Goal: Use online tool/utility: Utilize a website feature to perform a specific function

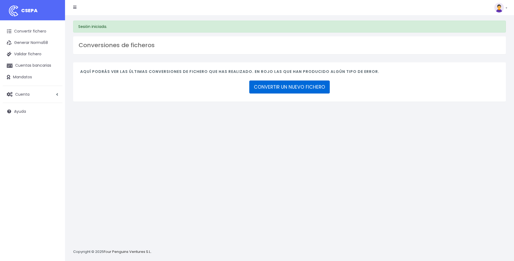
click at [268, 88] on link "CONVERTIR UN NUEVO FICHERO" at bounding box center [289, 87] width 81 height 13
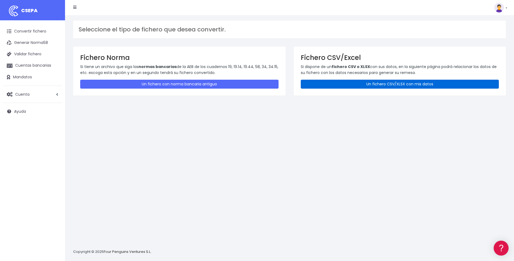
click at [336, 84] on link "Un fichero CSV/XLSX con mis datos" at bounding box center [400, 84] width 198 height 9
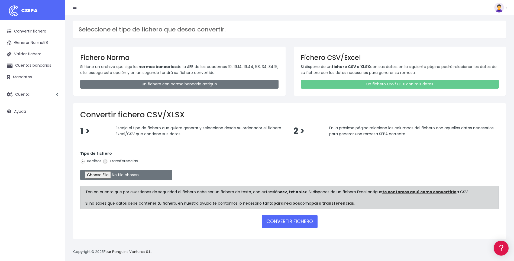
click at [105, 162] on input "Transferencias" at bounding box center [105, 161] width 5 height 5
radio input "true"
click at [108, 174] on input "file" at bounding box center [126, 175] width 92 height 11
type input "C:\fakepath\A4.csv"
click at [308, 220] on button "CONVERTIR FICHERO" at bounding box center [290, 221] width 56 height 13
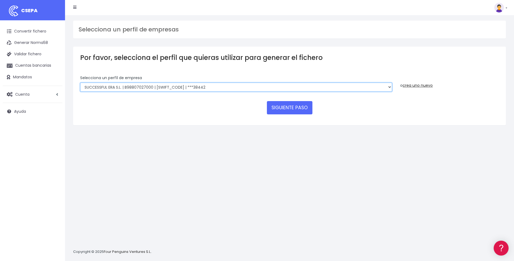
click at [390, 85] on select "SUCCESSFUL ERA S.L. | B98807027000 | BSABESBBXXX | ***33554 SERVICE FOR YOU S.L…" at bounding box center [236, 87] width 312 height 9
select select "2252"
click at [80, 83] on select "SUCCESSFUL ERA S.L. | B98807027000 | BSABESBBXXX | ***33554 SERVICE FOR YOU S.L…" at bounding box center [236, 87] width 312 height 9
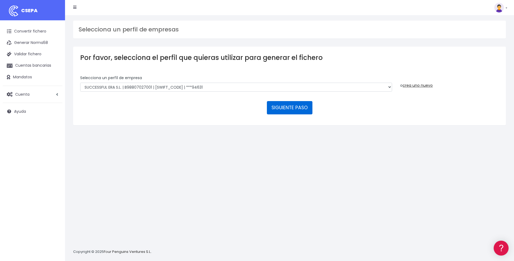
click at [289, 108] on button "SIGUIENTE PASO" at bounding box center [290, 107] width 46 height 13
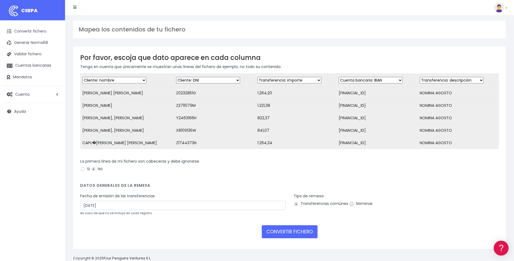
click at [352, 207] on input "Nóminas" at bounding box center [351, 204] width 5 height 5
radio input "true"
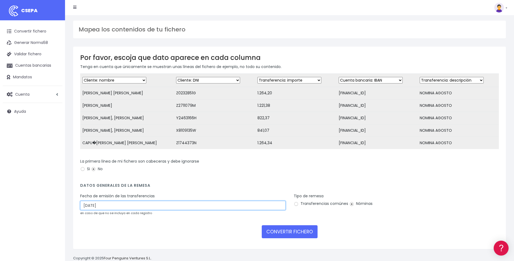
click at [87, 210] on input "03/09/2025" at bounding box center [182, 205] width 205 height 9
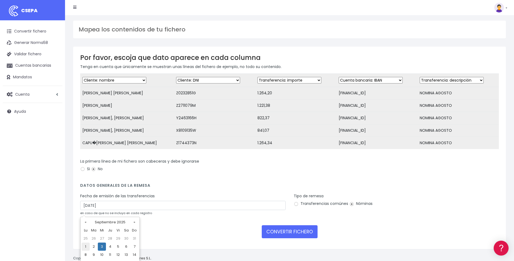
click at [84, 247] on td "1" at bounding box center [86, 247] width 8 height 8
type input "01/09/2025"
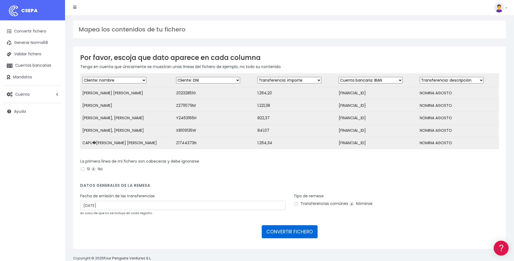
click at [276, 236] on button "CONVERTIR FICHERO" at bounding box center [290, 231] width 56 height 13
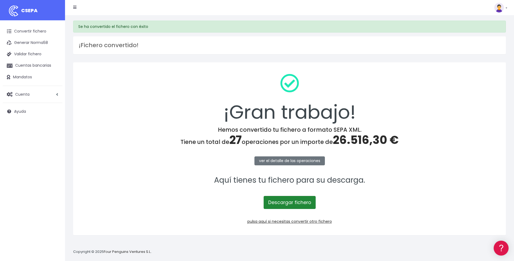
click at [295, 203] on link "Descargar fichero" at bounding box center [290, 202] width 52 height 13
